Goal: Check status: Check status

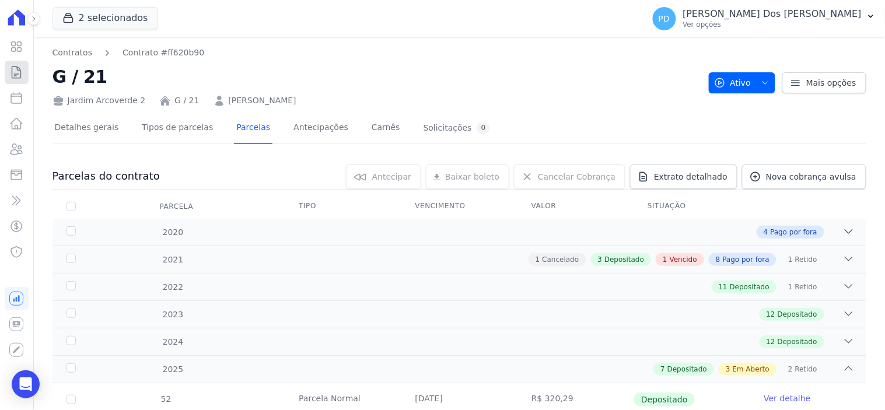
click at [15, 70] on icon at bounding box center [16, 72] width 14 height 14
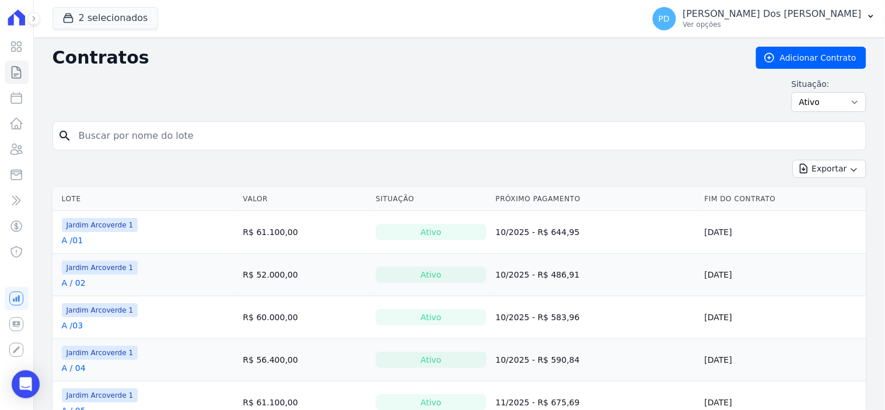
click at [150, 126] on input "search" at bounding box center [466, 135] width 789 height 23
type input "f / 03"
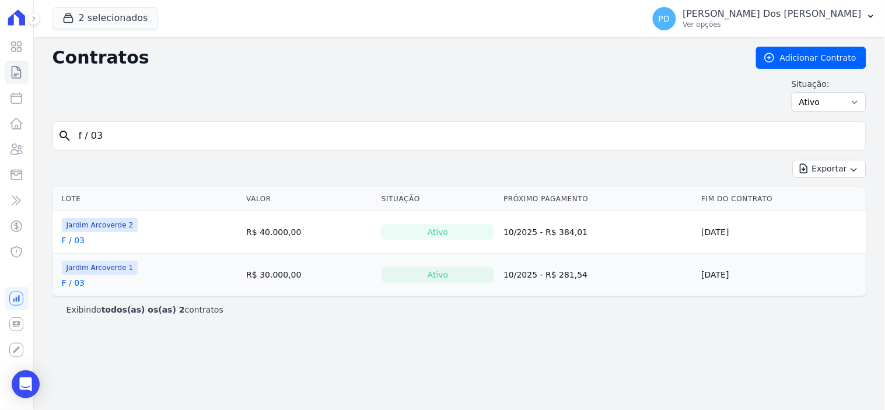
click at [76, 283] on link "F / 03" at bounding box center [73, 283] width 23 height 12
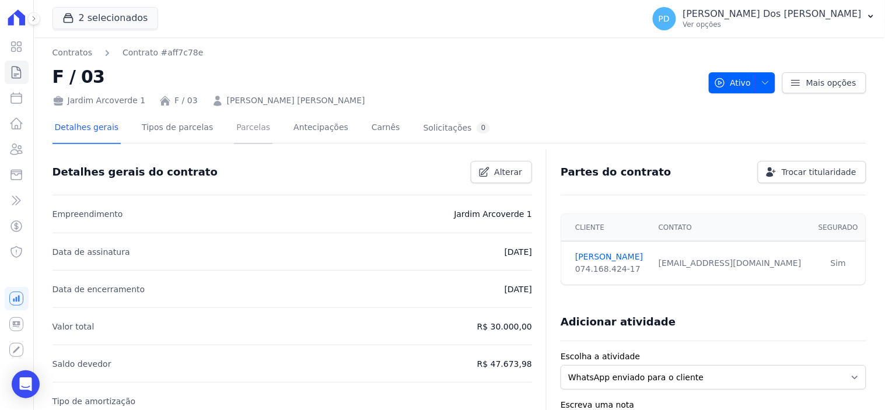
click at [241, 128] on link "Parcelas" at bounding box center [253, 128] width 38 height 31
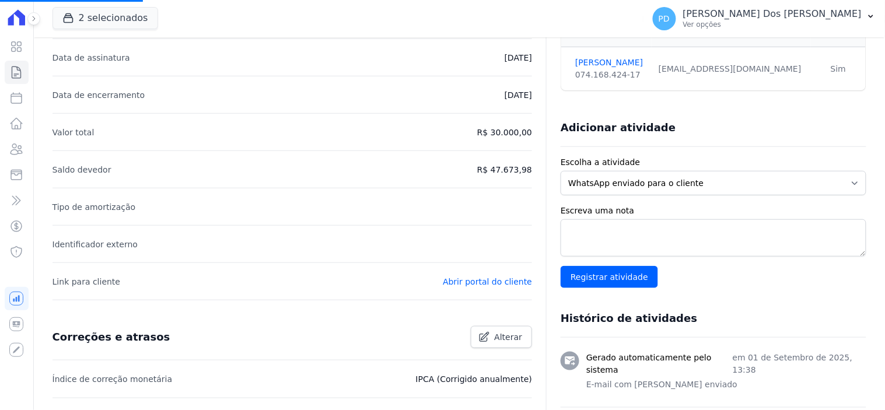
scroll to position [448, 0]
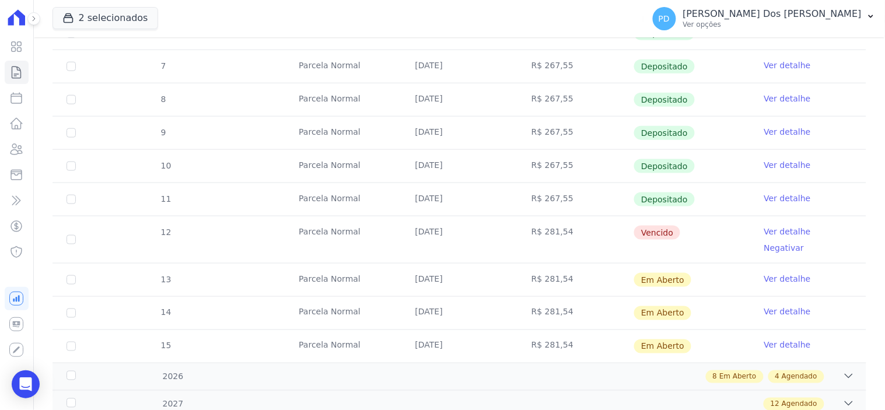
scroll to position [324, 0]
